Goal: Book appointment/travel/reservation

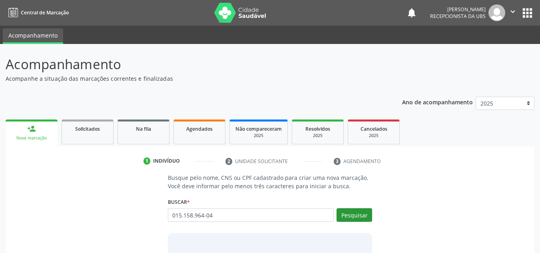
type input "015.158.964-04"
click at [352, 212] on button "Pesquisar" at bounding box center [355, 215] width 36 height 14
type input "015.158.964-04"
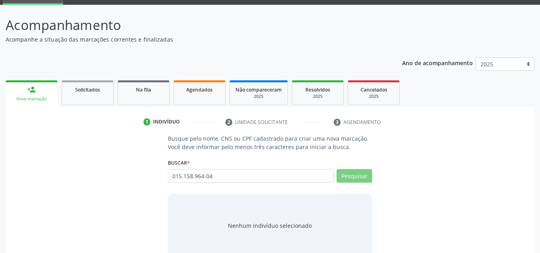
scroll to position [55, 0]
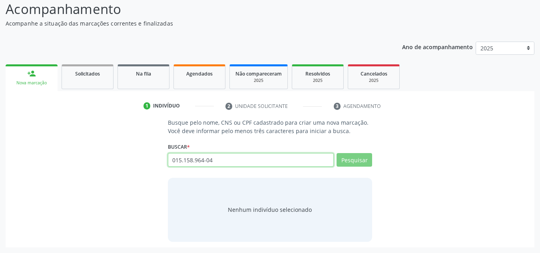
click at [222, 163] on input "015.158.964-04" at bounding box center [251, 160] width 166 height 14
type input "015.158"
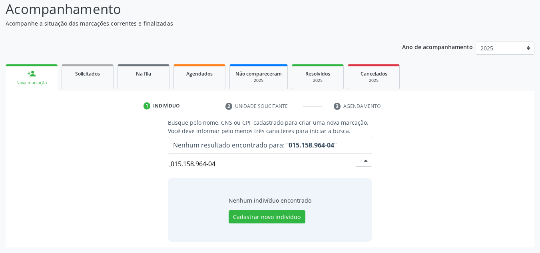
click at [226, 164] on input "015.158.964-04" at bounding box center [264, 164] width 186 height 16
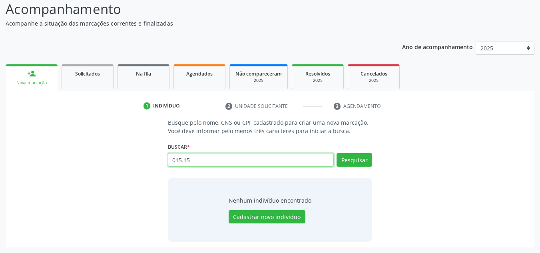
drag, startPoint x: 229, startPoint y: 165, endPoint x: 222, endPoint y: 165, distance: 6.4
click at [226, 165] on input "015.15" at bounding box center [251, 160] width 166 height 14
drag, startPoint x: 200, startPoint y: 165, endPoint x: 184, endPoint y: 163, distance: 15.7
click at [184, 163] on input "015.15" at bounding box center [251, 160] width 166 height 14
click at [192, 162] on input "015.15" at bounding box center [251, 160] width 166 height 14
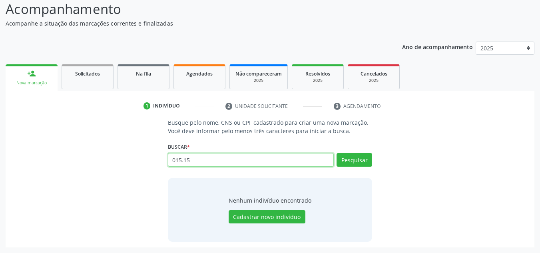
drag, startPoint x: 194, startPoint y: 160, endPoint x: 158, endPoint y: 160, distance: 36.4
click at [158, 160] on div "Busque pelo nome, CNS ou CPF cadastrado para criar uma nova marcação. Você deve…" at bounding box center [270, 179] width 518 height 123
paste input "[PERSON_NAME]"
type input "[PERSON_NAME]"
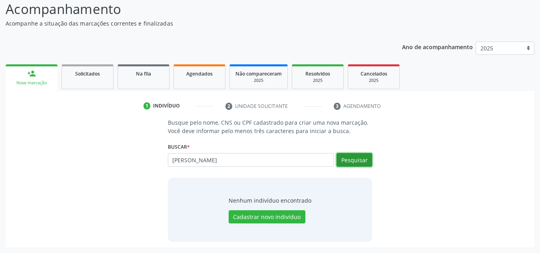
click at [359, 160] on button "Pesquisar" at bounding box center [355, 160] width 36 height 14
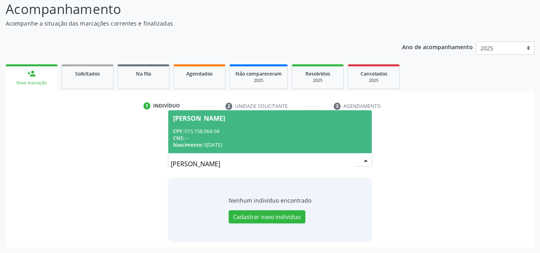
click at [222, 130] on div "CPF: 015.158.964-04" at bounding box center [270, 131] width 194 height 7
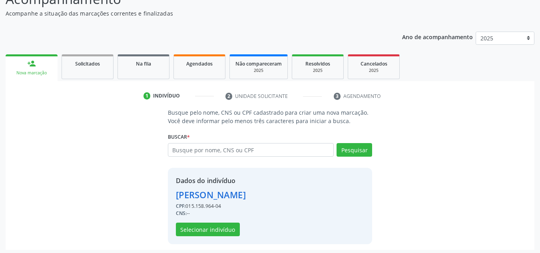
scroll to position [68, 0]
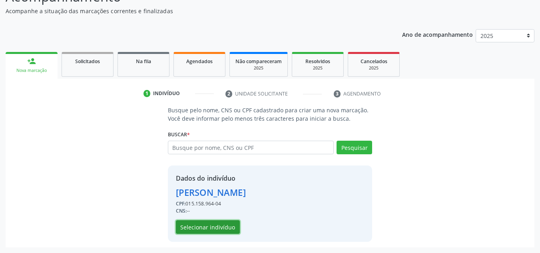
click at [211, 224] on button "Selecionar indivíduo" at bounding box center [208, 227] width 64 height 14
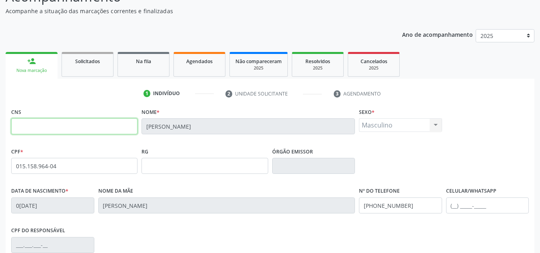
click at [102, 126] on input "text" at bounding box center [74, 126] width 126 height 16
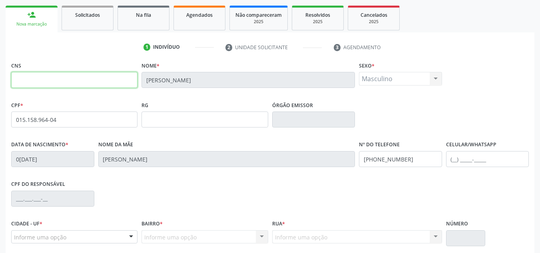
scroll to position [180, 0]
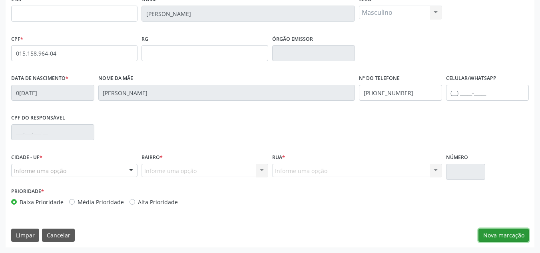
click at [505, 234] on button "Nova marcação" at bounding box center [504, 236] width 50 height 14
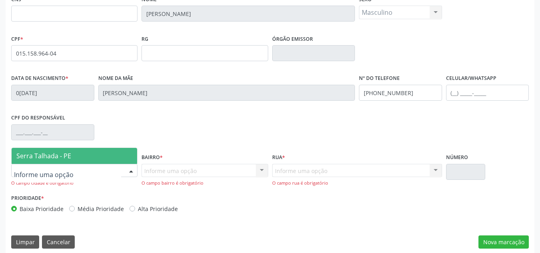
click at [72, 173] on div at bounding box center [74, 171] width 126 height 14
click at [54, 155] on span "Serra Talhada - PE" at bounding box center [43, 156] width 55 height 9
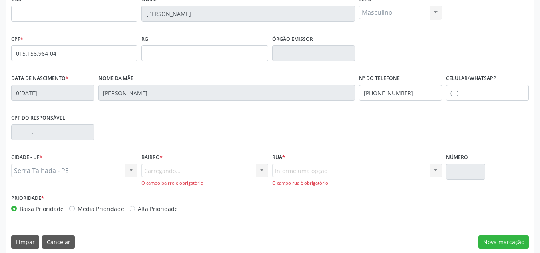
click at [162, 172] on div "Carregando... Nenhum resultado encontrado para: " " Nenhuma opção encontrada. D…" at bounding box center [205, 175] width 126 height 23
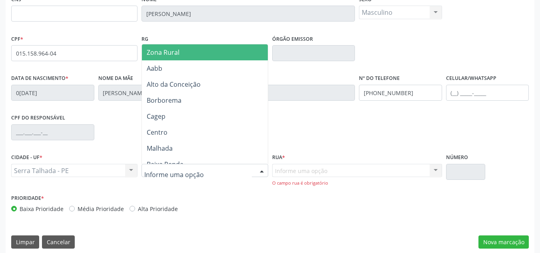
click at [265, 174] on div at bounding box center [262, 171] width 12 height 14
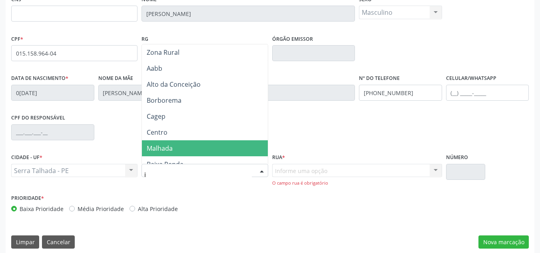
type input "ip"
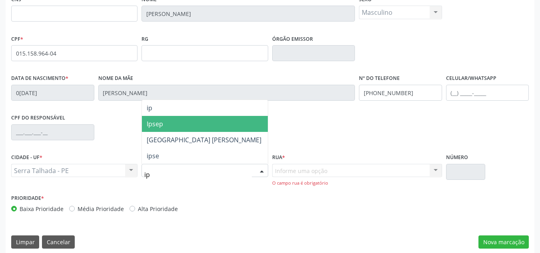
click at [148, 120] on span "Ipsep" at bounding box center [155, 124] width 16 height 9
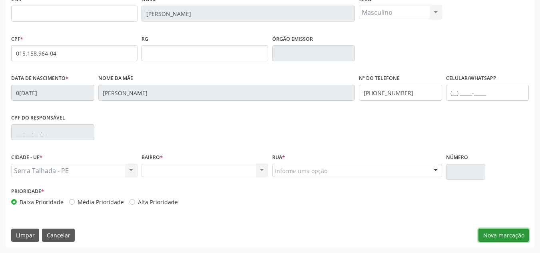
click at [488, 229] on button "Nova marcação" at bounding box center [504, 236] width 50 height 14
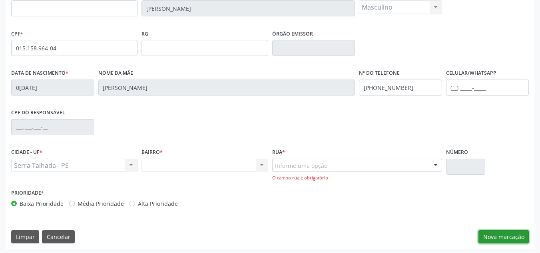
scroll to position [187, 0]
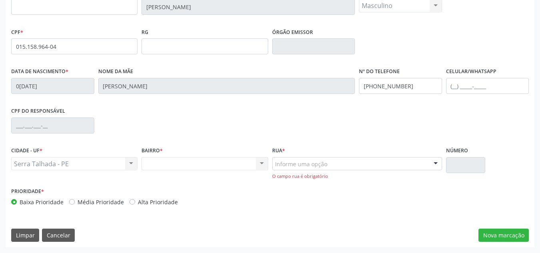
click at [330, 163] on div "Informe uma opção" at bounding box center [357, 164] width 170 height 14
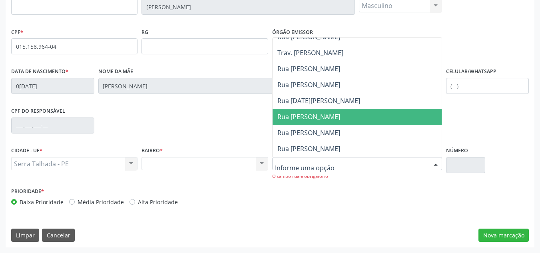
scroll to position [200, 0]
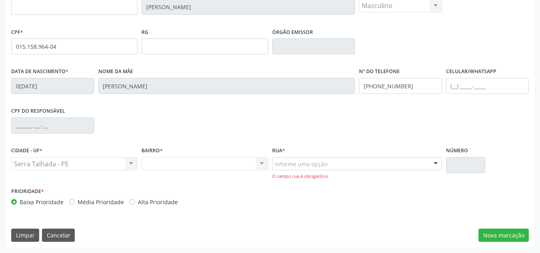
click at [260, 165] on div "Nenhum resultado encontrado para: " " Não há nenhuma opção para ser exibida." at bounding box center [205, 164] width 126 height 14
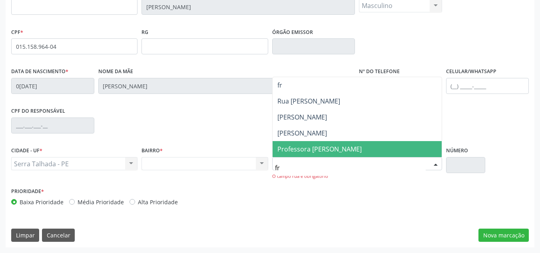
scroll to position [0, 0]
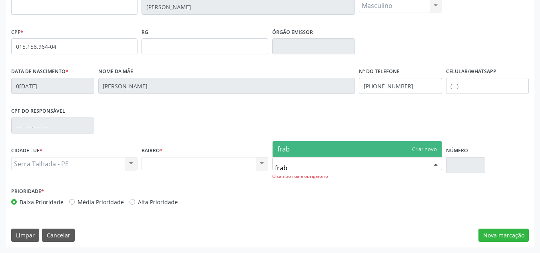
type input "fra"
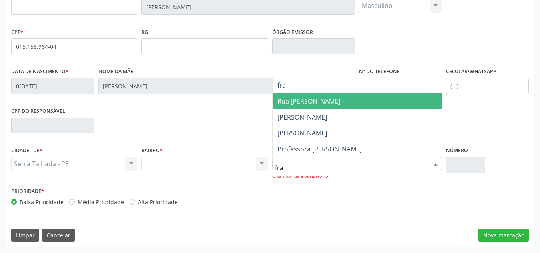
click at [320, 104] on span "Rua [PERSON_NAME]" at bounding box center [309, 101] width 63 height 9
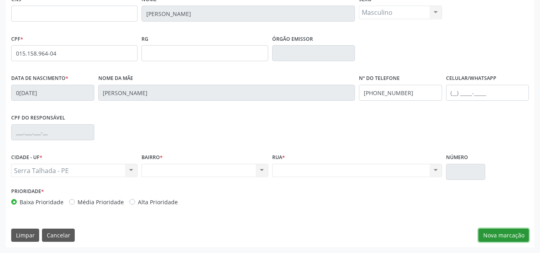
click at [489, 233] on button "Nova marcação" at bounding box center [504, 236] width 50 height 14
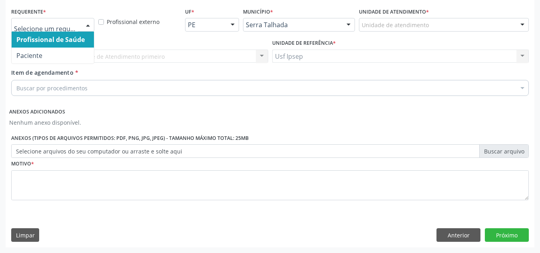
click at [82, 24] on div at bounding box center [88, 25] width 12 height 14
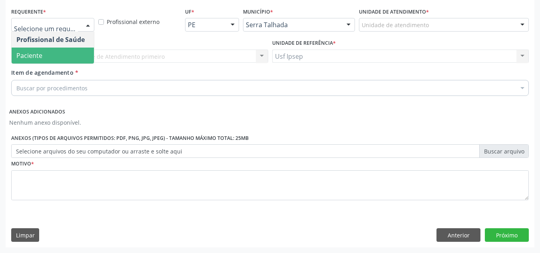
click at [34, 54] on span "Paciente" at bounding box center [29, 55] width 26 height 9
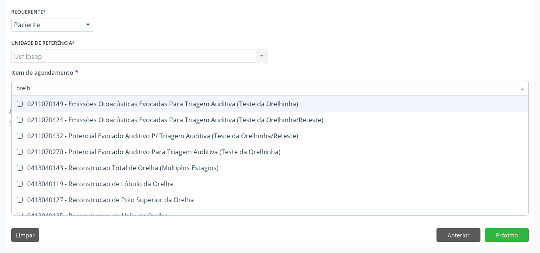
type input "orelhi"
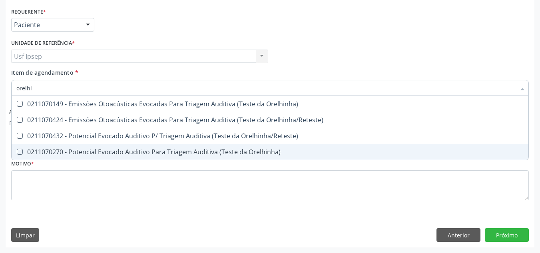
click at [119, 151] on div "0211070270 - Potencial Evocado Auditivo Para Triagem Auditiva (Teste da Orelhin…" at bounding box center [270, 152] width 508 height 6
checkbox Orelhinha\) "true"
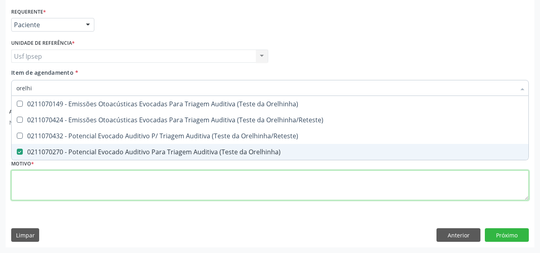
click at [80, 178] on div "Requerente * Paciente Profissional de Saúde Paciente Nenhum resultado encontrad…" at bounding box center [270, 109] width 518 height 206
checkbox Orelhinha\/Reteste\) "true"
checkbox Orelhinha\) "false"
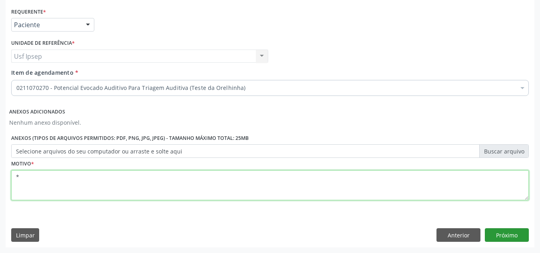
type textarea "*"
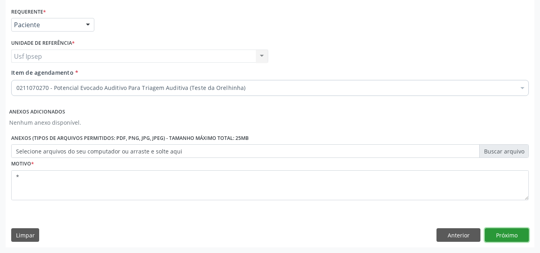
click at [503, 237] on button "Próximo" at bounding box center [507, 235] width 44 height 14
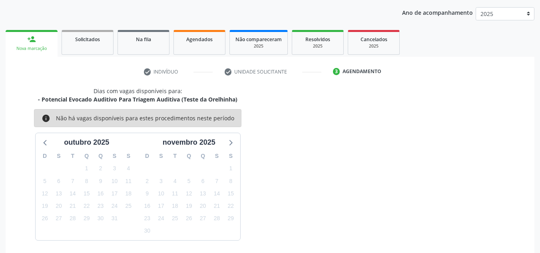
scroll to position [78, 0]
